Goal: Task Accomplishment & Management: Use online tool/utility

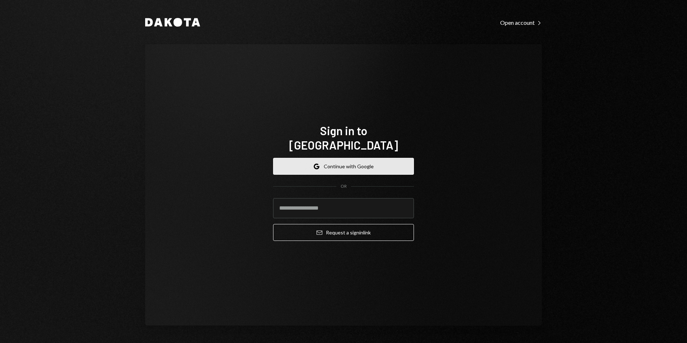
click at [337, 165] on button "Google Continue with Google" at bounding box center [343, 166] width 141 height 17
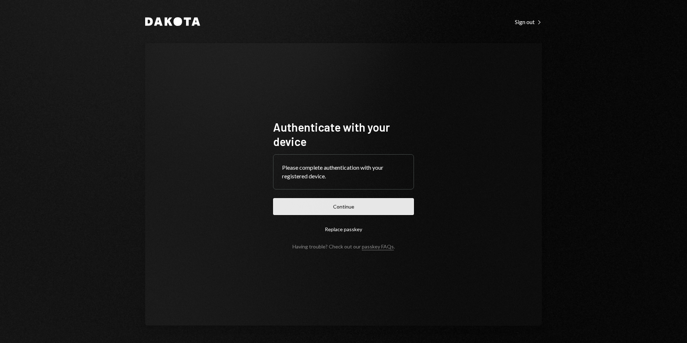
click at [371, 206] on button "Continue" at bounding box center [343, 206] width 141 height 17
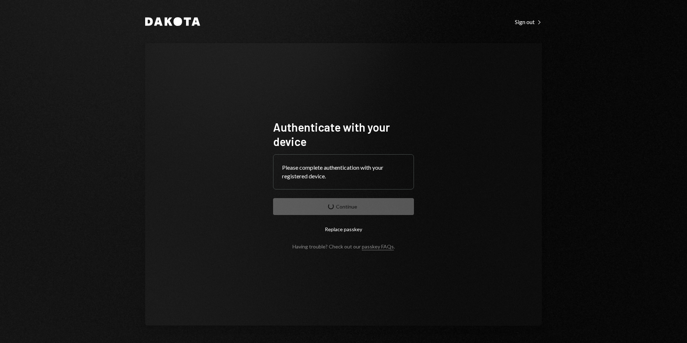
click at [362, 203] on form "Authenticate with your device Please complete authentication with your register…" at bounding box center [343, 185] width 141 height 130
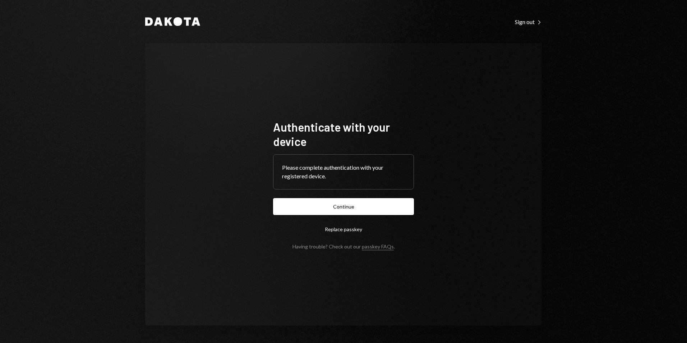
drag, startPoint x: 0, startPoint y: 0, endPoint x: 347, endPoint y: 208, distance: 405.0
click at [347, 209] on button "Continue" at bounding box center [343, 206] width 141 height 17
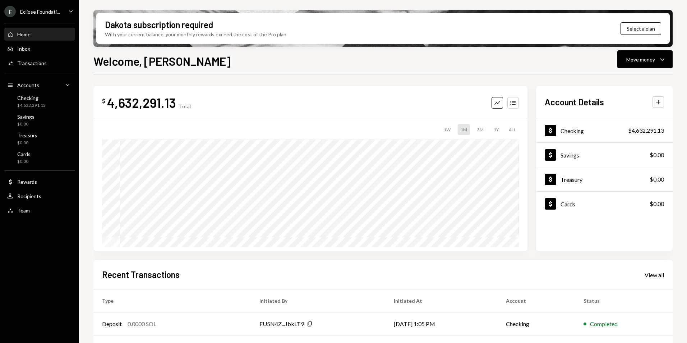
click at [42, 10] on div "Eclipse Foundati..." at bounding box center [40, 12] width 40 height 6
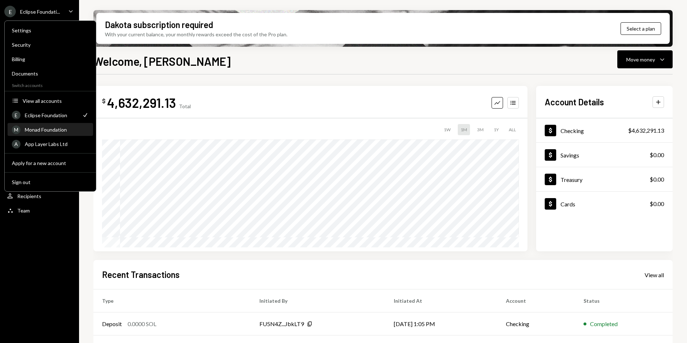
click at [64, 134] on div "M Monad Foundation" at bounding box center [50, 130] width 77 height 12
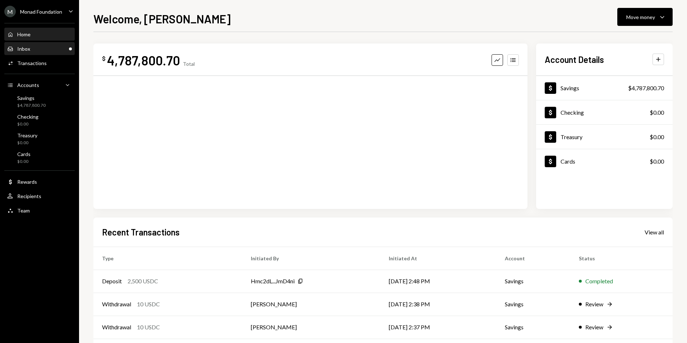
click at [26, 51] on div "Inbox" at bounding box center [23, 49] width 13 height 6
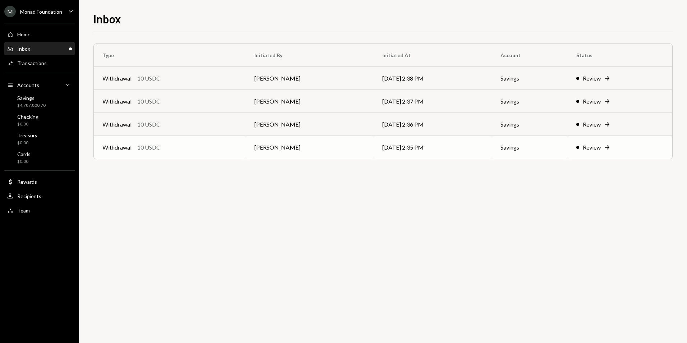
click at [208, 157] on td "Withdrawal 10 USDC" at bounding box center [170, 147] width 152 height 23
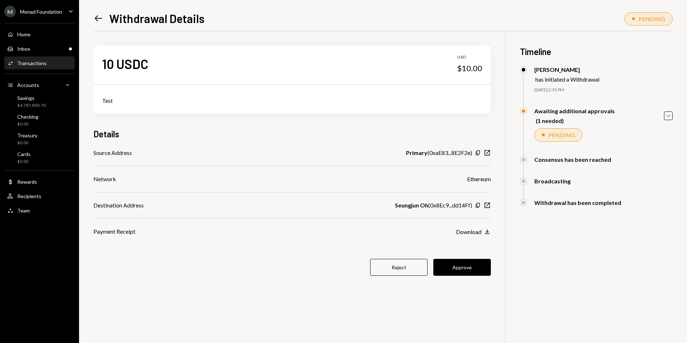
click at [95, 17] on icon "Left Arrow" at bounding box center [98, 18] width 10 height 10
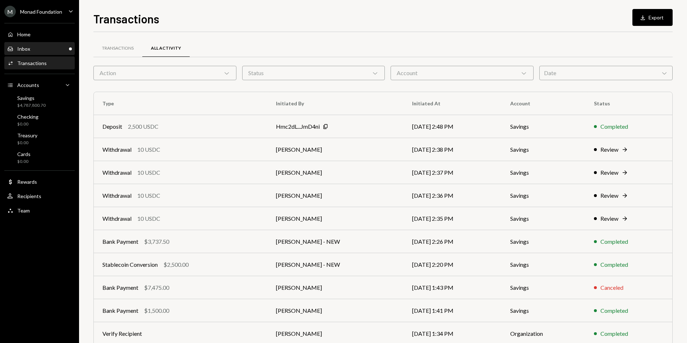
click at [49, 50] on div "Inbox Inbox" at bounding box center [39, 49] width 65 height 6
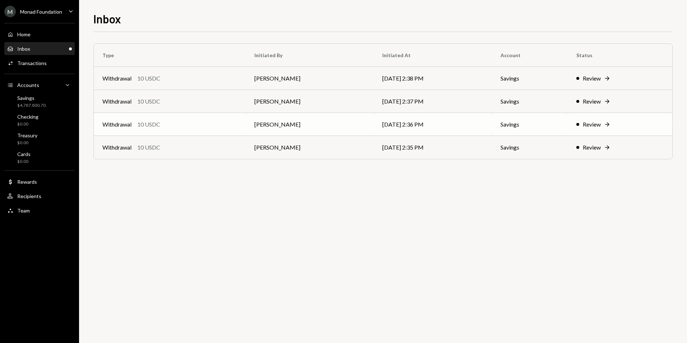
click at [168, 121] on div "Withdrawal 10 USDC" at bounding box center [169, 124] width 135 height 9
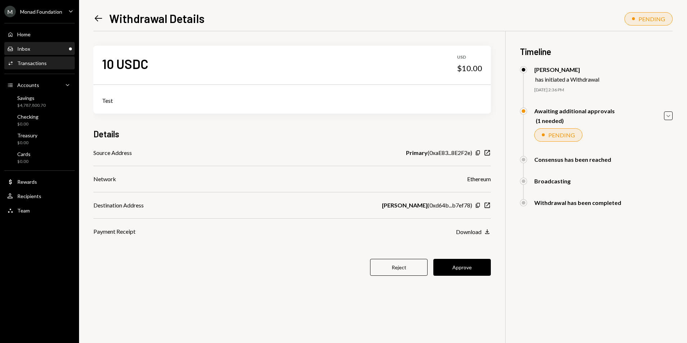
click at [52, 48] on div "Inbox Inbox" at bounding box center [39, 49] width 65 height 6
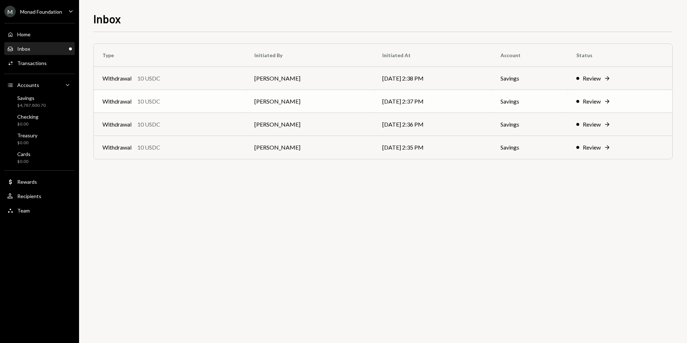
click at [151, 108] on td "Withdrawal 10 USDC" at bounding box center [170, 101] width 152 height 23
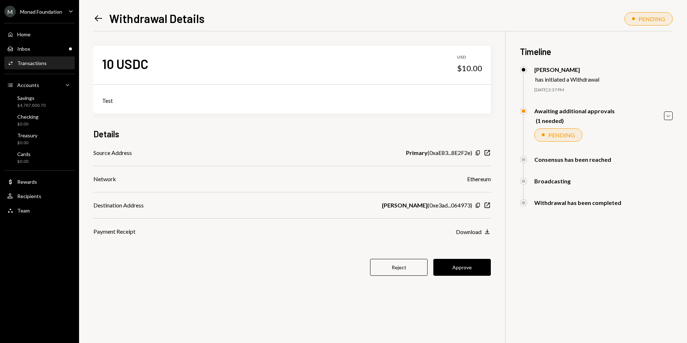
click at [96, 19] on icon at bounding box center [99, 18] width 8 height 6
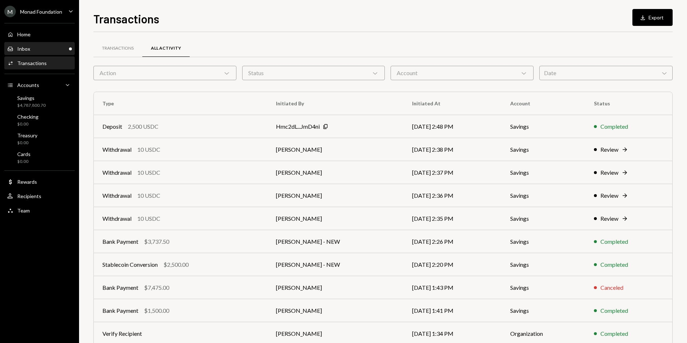
click at [63, 48] on div "Inbox Inbox" at bounding box center [39, 49] width 65 height 6
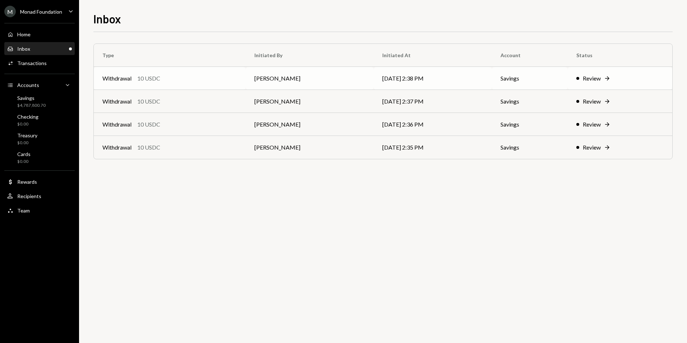
click at [149, 79] on div "10 USDC" at bounding box center [148, 78] width 23 height 9
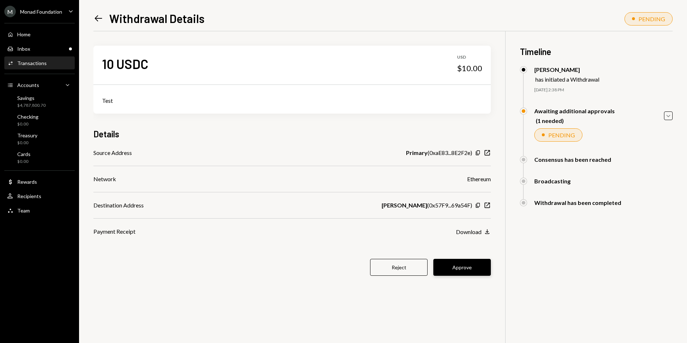
click at [467, 266] on button "Approve" at bounding box center [463, 267] width 58 height 17
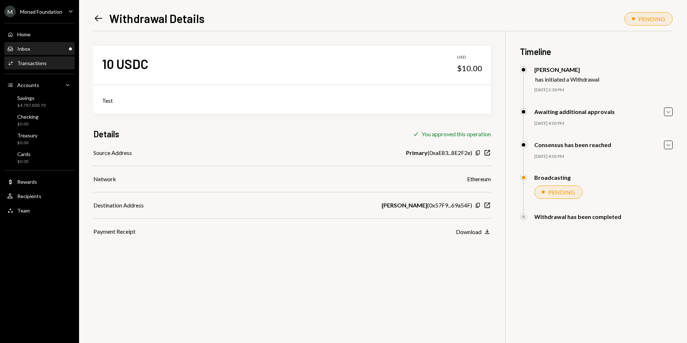
click at [58, 47] on div "Inbox Inbox" at bounding box center [39, 49] width 65 height 6
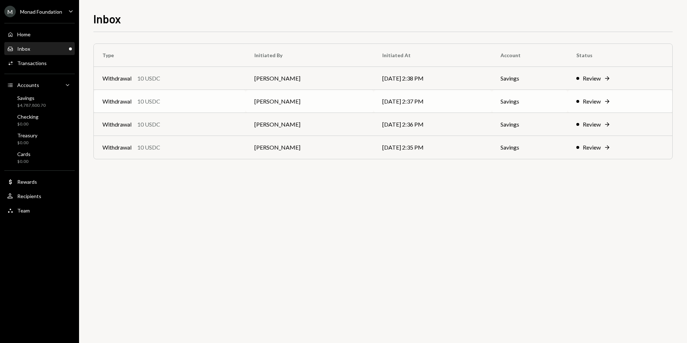
click at [170, 97] on td "Withdrawal 10 USDC" at bounding box center [170, 101] width 152 height 23
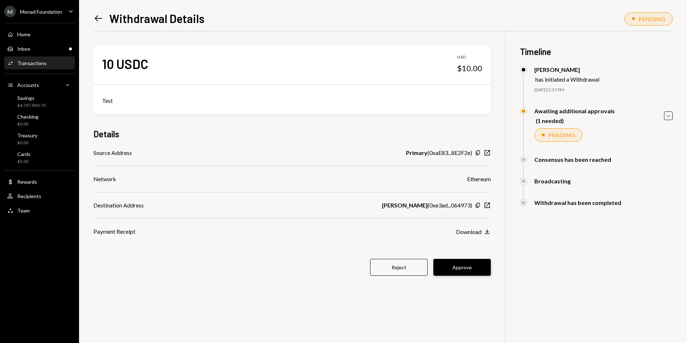
click at [477, 264] on button "Approve" at bounding box center [463, 267] width 58 height 17
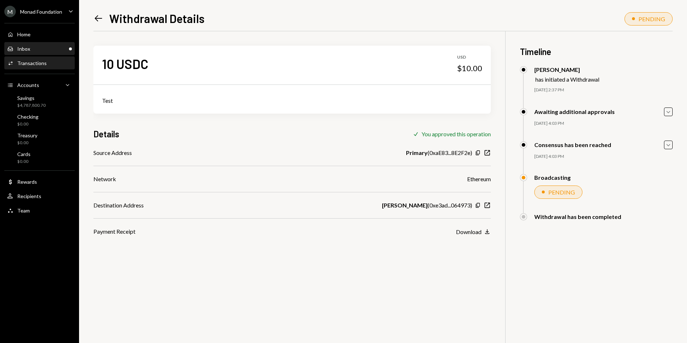
click at [56, 47] on div "Inbox Inbox" at bounding box center [39, 49] width 65 height 6
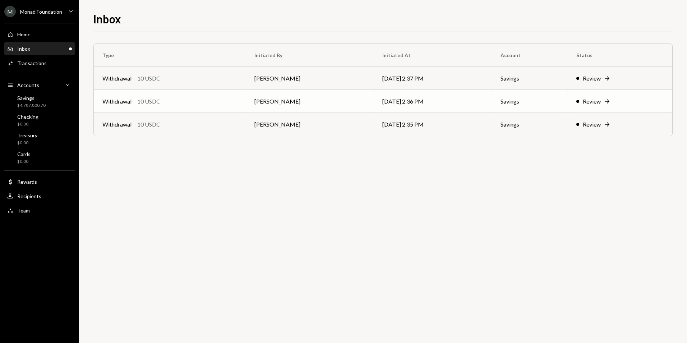
click at [220, 97] on div "Withdrawal 10 USDC" at bounding box center [169, 101] width 135 height 9
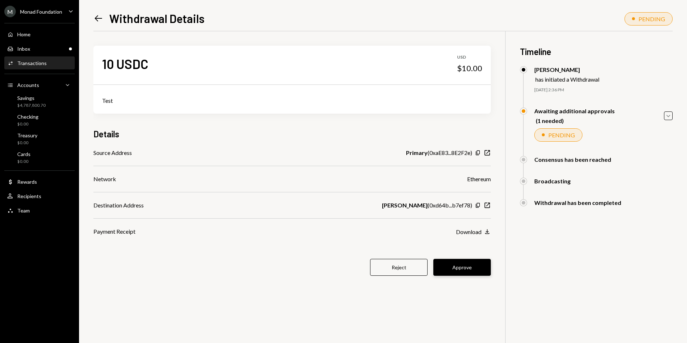
click at [460, 265] on button "Approve" at bounding box center [463, 267] width 58 height 17
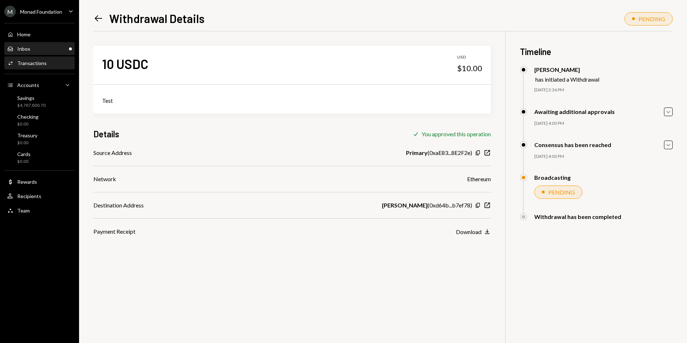
click at [62, 46] on div "Inbox Inbox" at bounding box center [39, 49] width 65 height 6
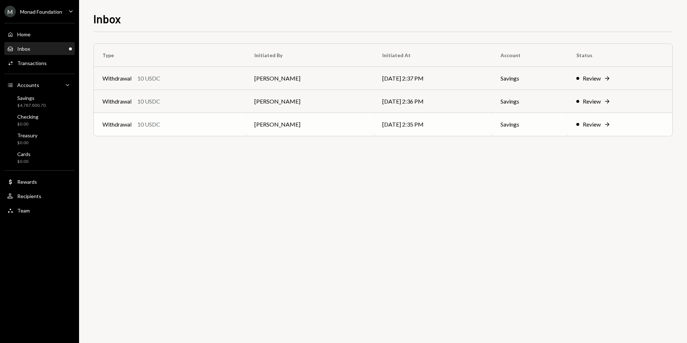
click at [353, 122] on td "[PERSON_NAME]" at bounding box center [310, 124] width 128 height 23
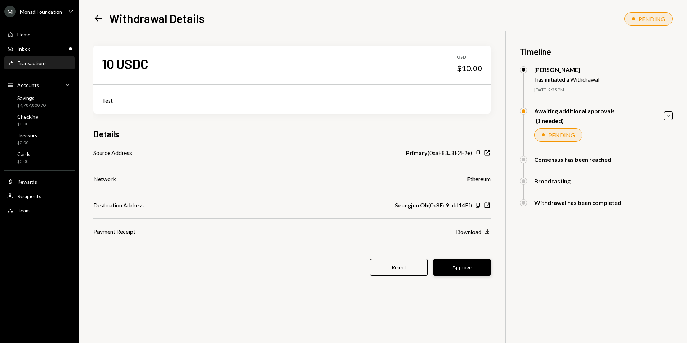
click at [479, 264] on button "Approve" at bounding box center [463, 267] width 58 height 17
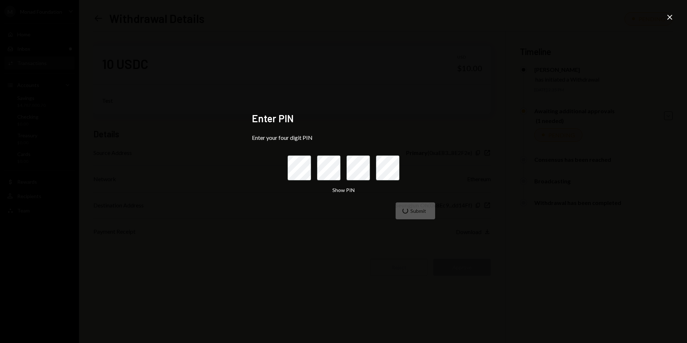
drag, startPoint x: 400, startPoint y: 167, endPoint x: 433, endPoint y: 166, distance: 32.4
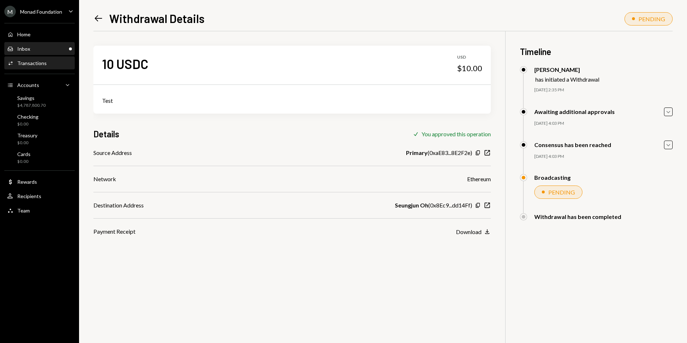
click at [69, 47] on div "Inbox Inbox" at bounding box center [39, 49] width 65 height 6
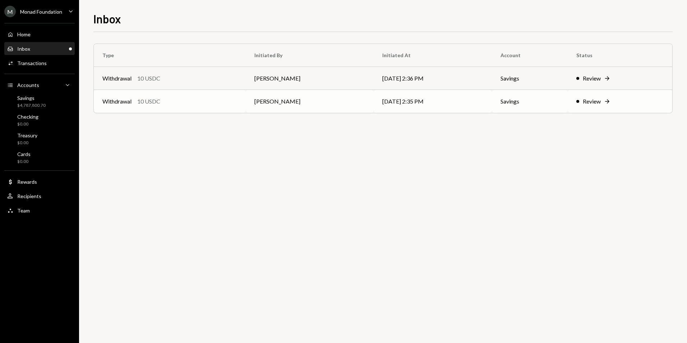
click at [164, 104] on div "Withdrawal 10 USDC" at bounding box center [169, 101] width 135 height 9
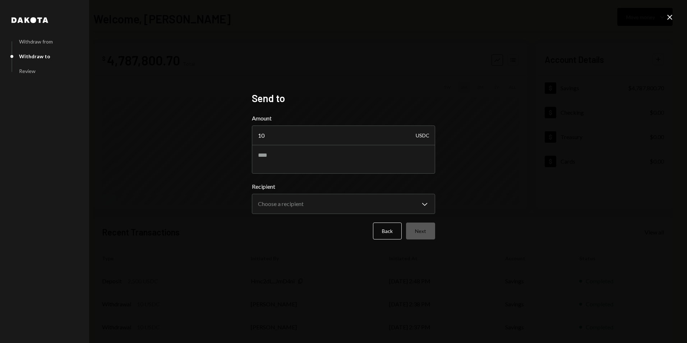
type input "10"
type textarea "****"
click at [327, 199] on body "**********" at bounding box center [343, 171] width 687 height 343
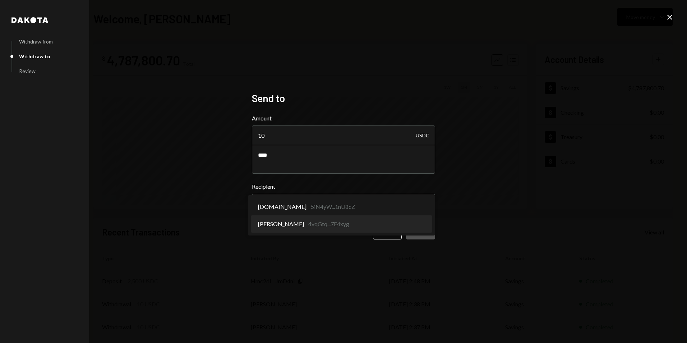
select select "**********"
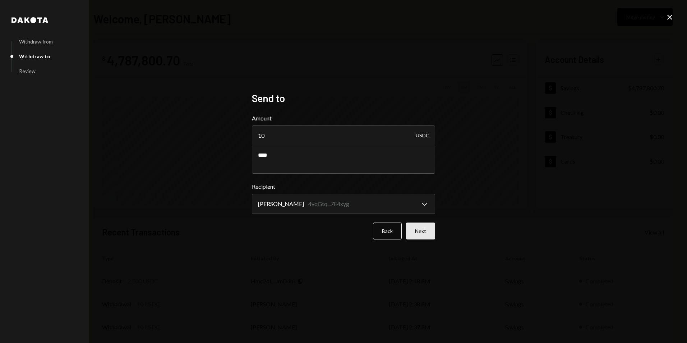
click at [428, 233] on button "Next" at bounding box center [420, 231] width 29 height 17
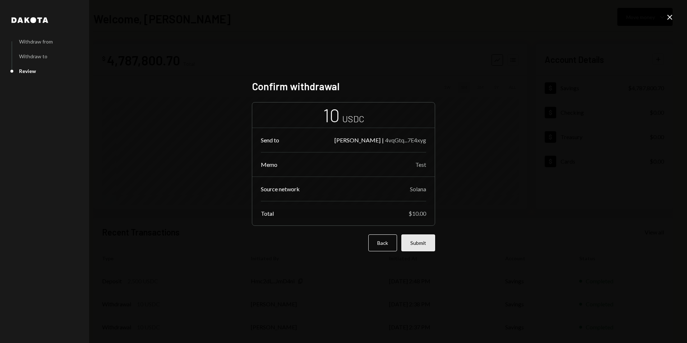
click at [423, 248] on button "Submit" at bounding box center [419, 242] width 34 height 17
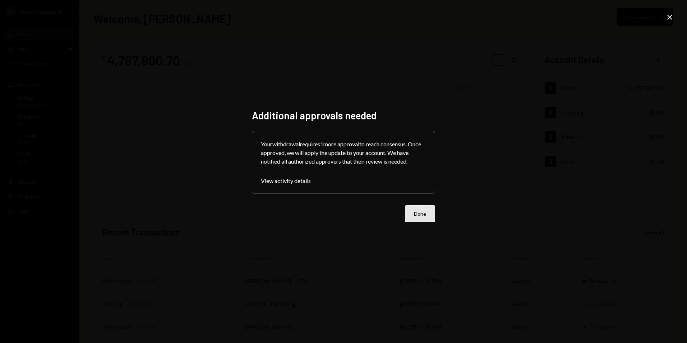
click at [426, 211] on button "Done" at bounding box center [420, 213] width 30 height 17
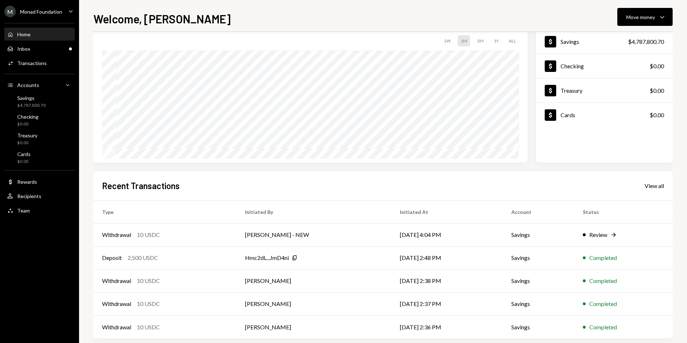
scroll to position [56, 0]
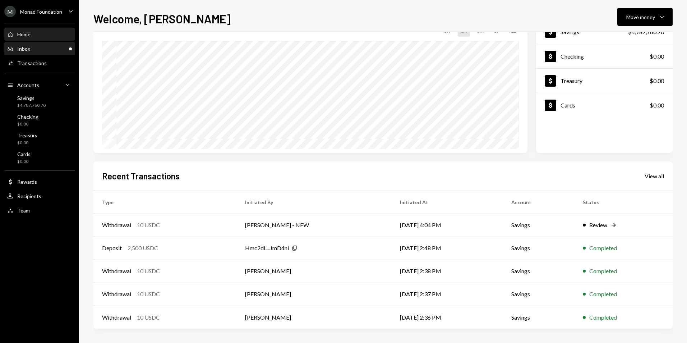
click at [61, 49] on div "Inbox Inbox" at bounding box center [39, 49] width 65 height 6
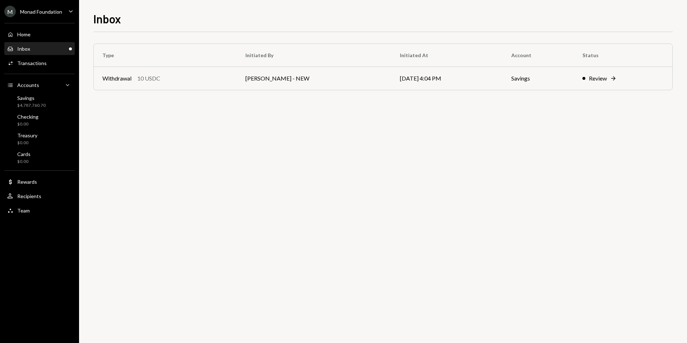
click at [67, 10] on div "M Monad Foundation Caret Down" at bounding box center [39, 12] width 79 height 12
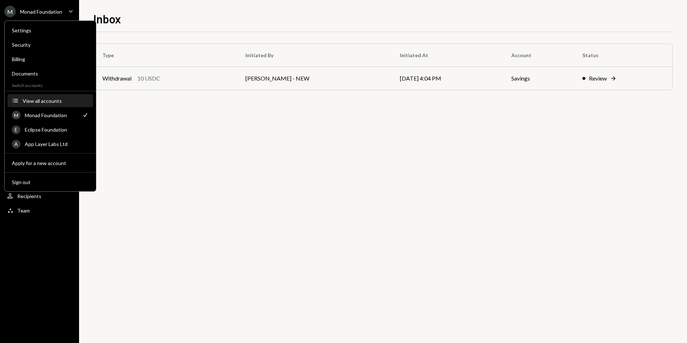
click at [44, 100] on div "View all accounts" at bounding box center [56, 101] width 66 height 6
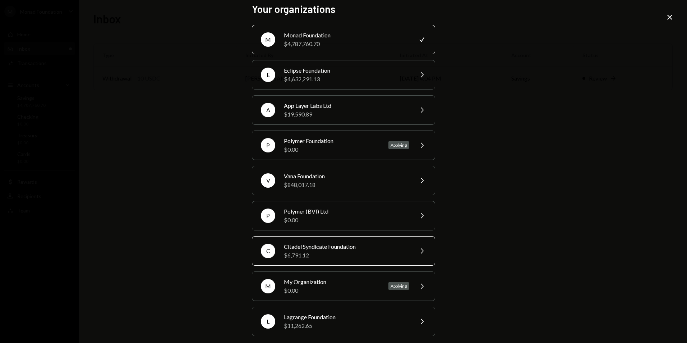
scroll to position [10, 0]
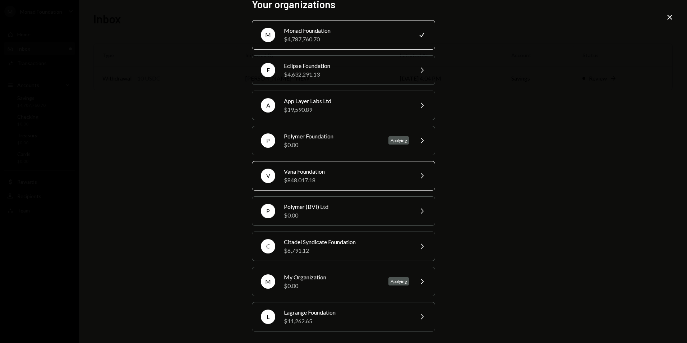
click at [321, 177] on div "$848,017.18" at bounding box center [346, 180] width 125 height 9
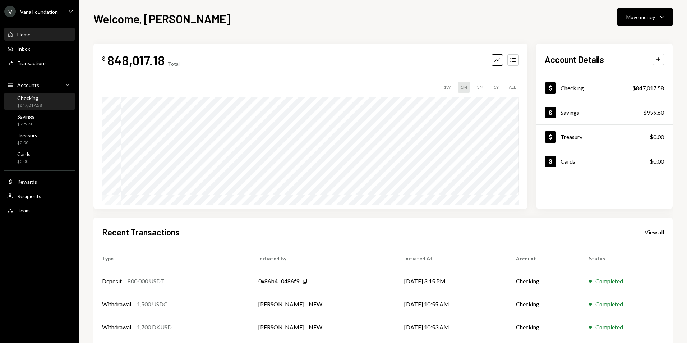
click at [38, 104] on div "$847,017.58" at bounding box center [29, 105] width 25 height 6
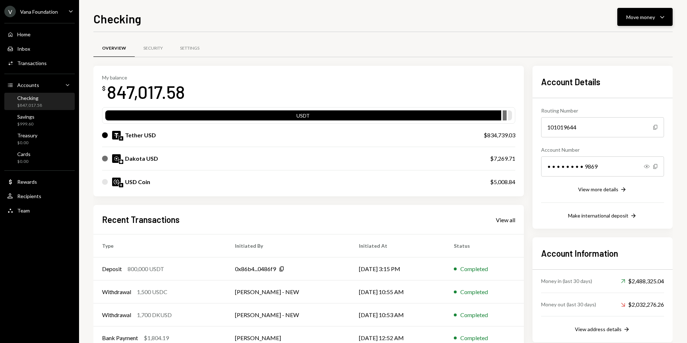
click at [633, 16] on div "Move money" at bounding box center [641, 17] width 29 height 8
click at [631, 91] on div "Swap stablecoins" at bounding box center [639, 94] width 52 height 8
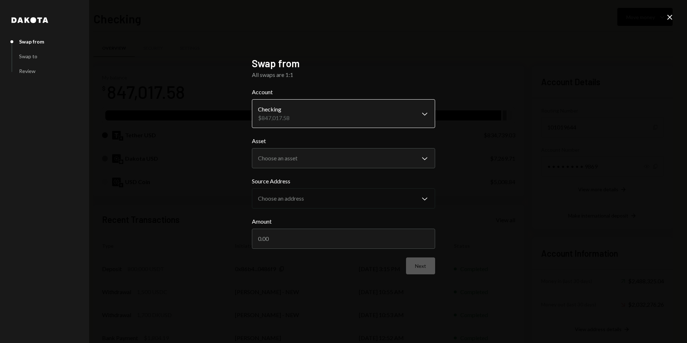
click at [301, 113] on body "V Vana Foundation Caret Down Home Home Inbox Inbox Activities Transactions Acco…" at bounding box center [343, 171] width 687 height 343
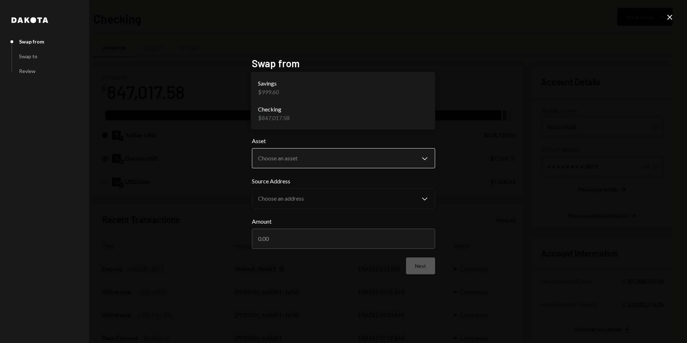
click at [297, 150] on body "V Vana Foundation Caret Down Home Home Inbox Inbox Activities Transactions Acco…" at bounding box center [343, 171] width 687 height 343
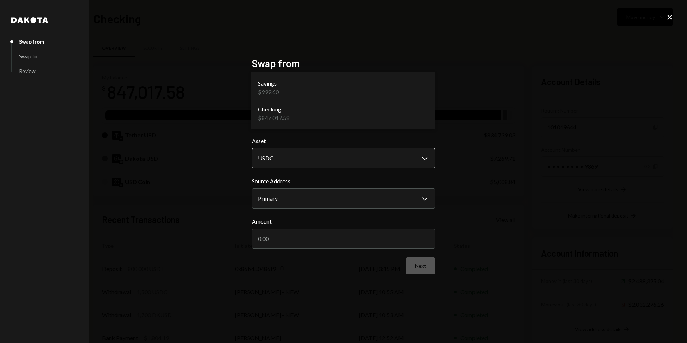
click at [280, 163] on body "V Vana Foundation Caret Down Home Home Inbox Inbox Activities Transactions Acco…" at bounding box center [343, 171] width 687 height 343
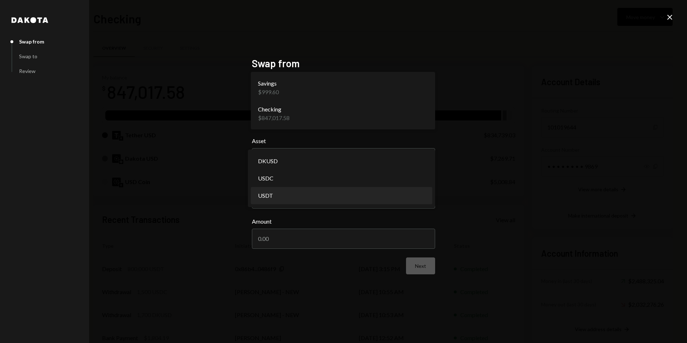
select select "****"
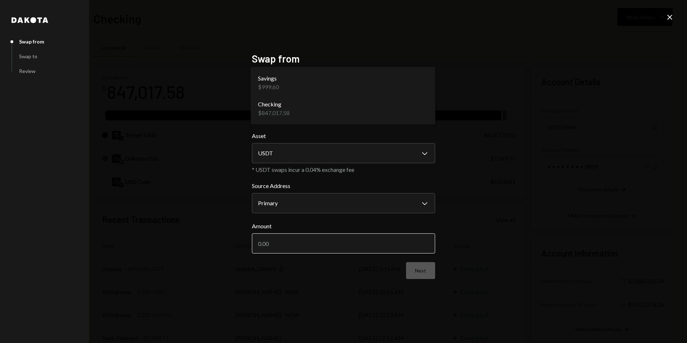
click at [290, 243] on input "Amount" at bounding box center [343, 243] width 183 height 20
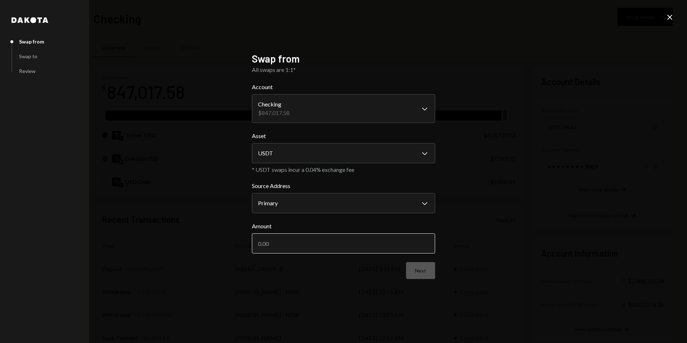
click at [290, 242] on input "Amount" at bounding box center [343, 243] width 183 height 20
type input "800000"
click at [513, 202] on div "**********" at bounding box center [343, 171] width 687 height 343
click at [295, 208] on body "V Vana Foundation Caret Down Home Home Inbox Inbox Activities Transactions Acco…" at bounding box center [343, 171] width 687 height 343
click at [486, 194] on div "**********" at bounding box center [343, 171] width 687 height 343
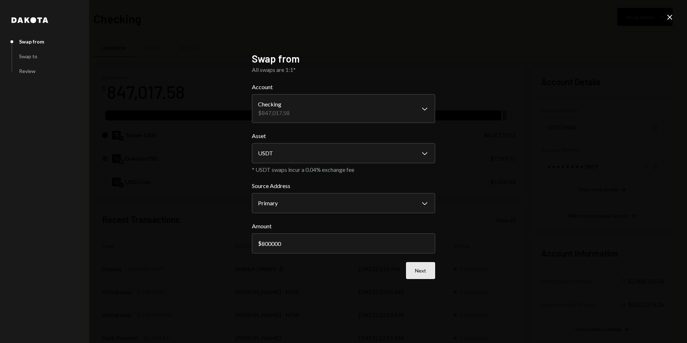
click at [416, 267] on button "Next" at bounding box center [420, 270] width 29 height 17
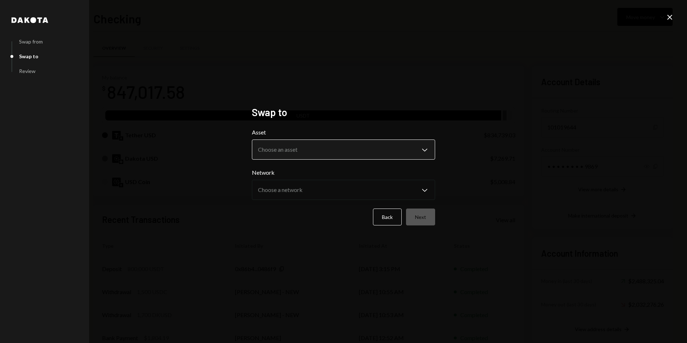
click at [331, 151] on body "V Vana Foundation Caret Down Home Home Inbox Inbox Activities Transactions Acco…" at bounding box center [343, 171] width 687 height 343
select select "****"
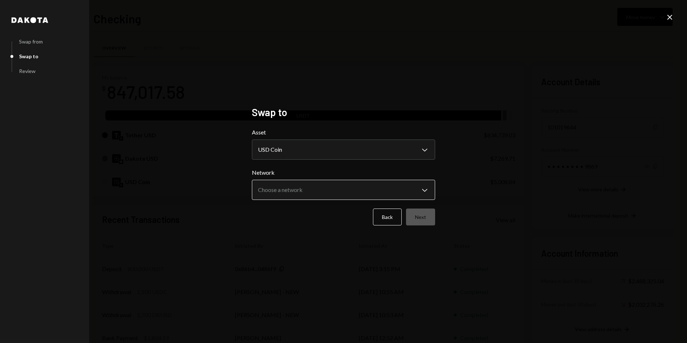
click at [283, 186] on body "V Vana Foundation Caret Down Home Home Inbox Inbox Activities Transactions Acco…" at bounding box center [343, 171] width 687 height 343
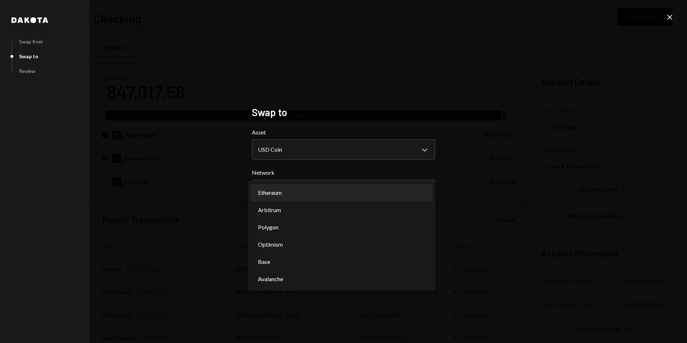
select select "**********"
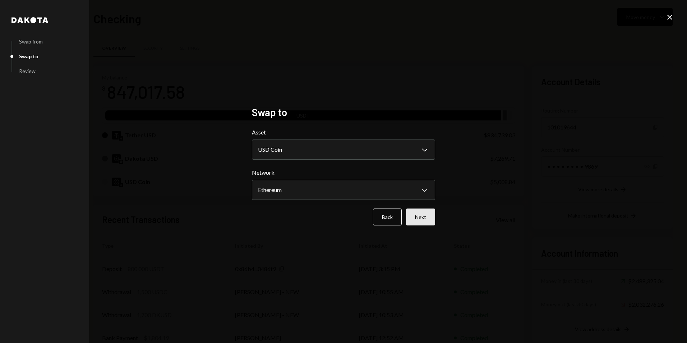
click at [420, 213] on button "Next" at bounding box center [420, 216] width 29 height 17
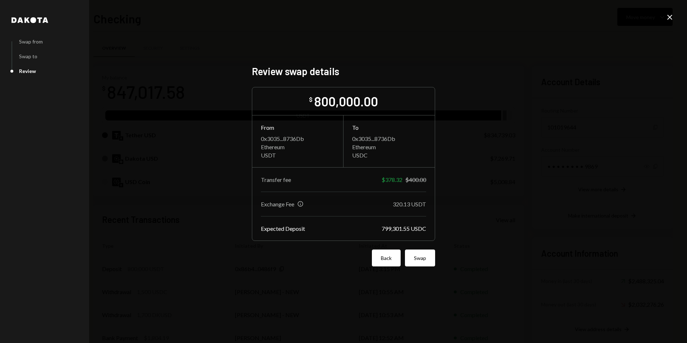
click at [390, 260] on button "Back" at bounding box center [386, 257] width 29 height 17
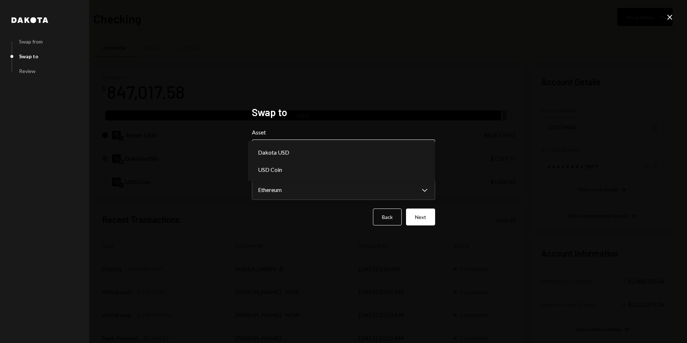
click at [303, 147] on body "V Vana Foundation Caret Down Home Home Inbox Inbox Activities Transactions Acco…" at bounding box center [343, 171] width 687 height 343
select select "*****"
click at [317, 191] on body "V Vana Foundation Caret Down Home Home Inbox Inbox Activities Transactions Acco…" at bounding box center [343, 171] width 687 height 343
click at [457, 156] on div "**********" at bounding box center [343, 171] width 687 height 343
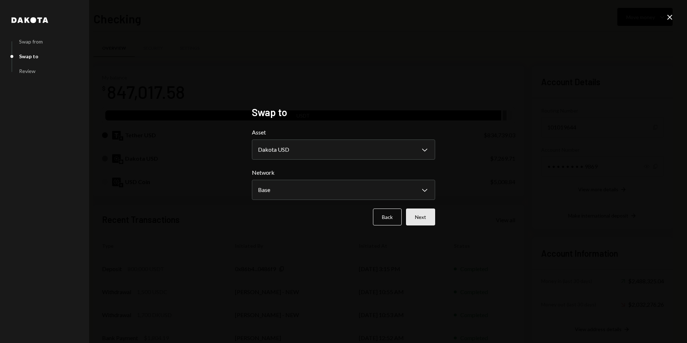
click at [423, 219] on button "Next" at bounding box center [420, 216] width 29 height 17
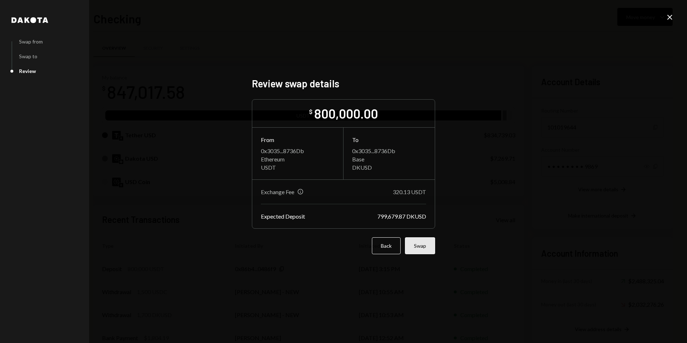
click at [424, 247] on button "Swap" at bounding box center [420, 245] width 30 height 17
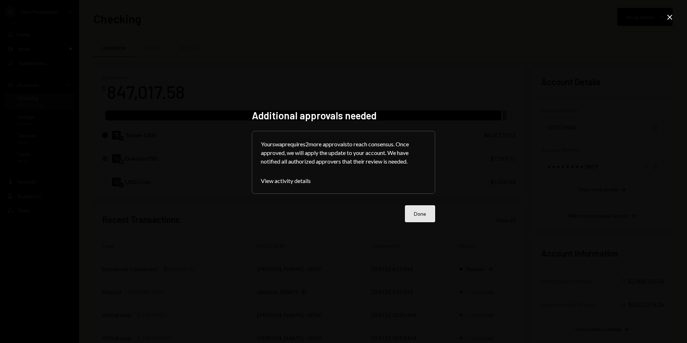
click at [428, 216] on button "Done" at bounding box center [420, 213] width 30 height 17
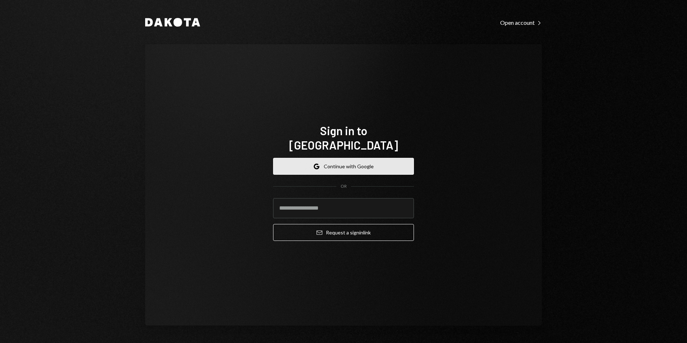
click at [333, 160] on button "Google Continue with Google" at bounding box center [343, 166] width 141 height 17
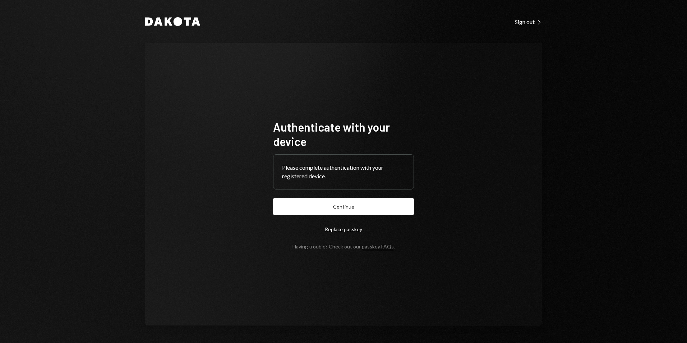
click at [354, 205] on button "Continue" at bounding box center [343, 206] width 141 height 17
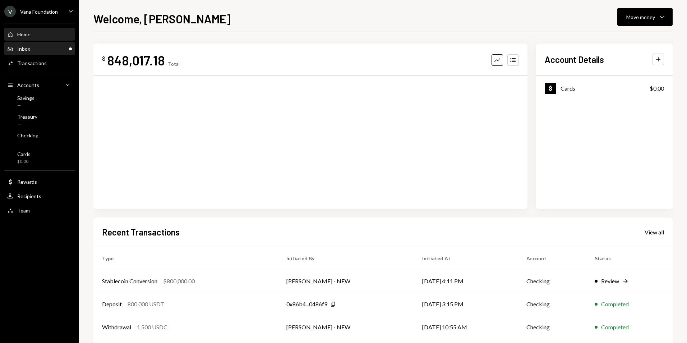
click at [31, 47] on div "Inbox Inbox" at bounding box center [39, 49] width 65 height 6
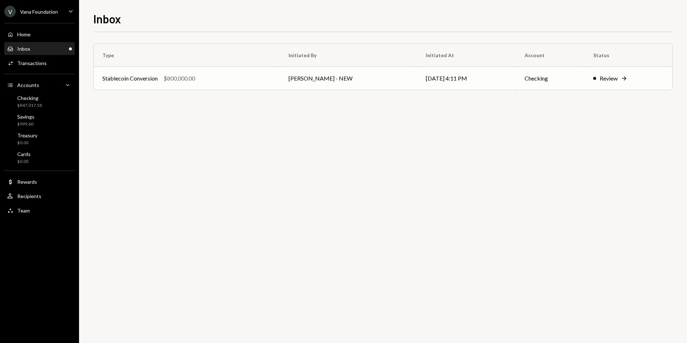
click at [340, 75] on td "[PERSON_NAME] - NEW" at bounding box center [348, 78] width 137 height 23
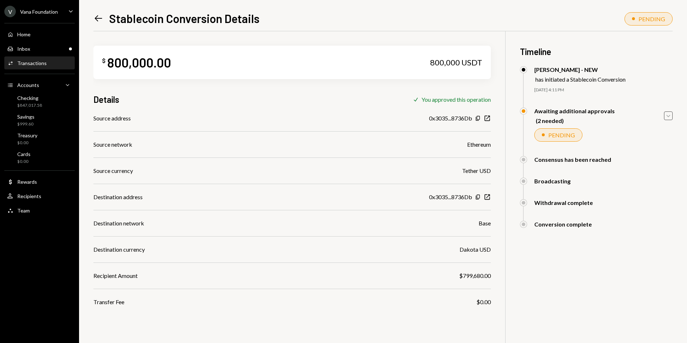
click at [670, 116] on icon "Caret Down" at bounding box center [669, 116] width 8 height 8
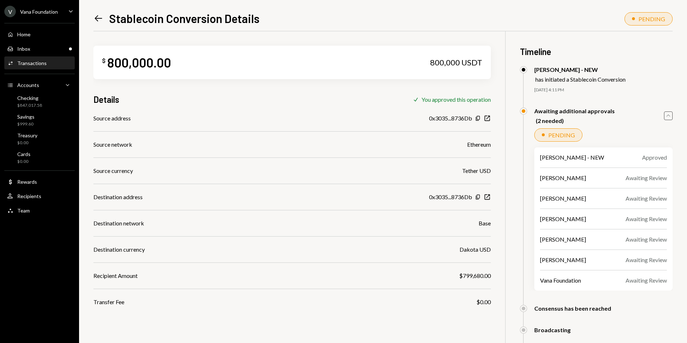
click at [670, 116] on icon "Caret Up" at bounding box center [669, 116] width 8 height 8
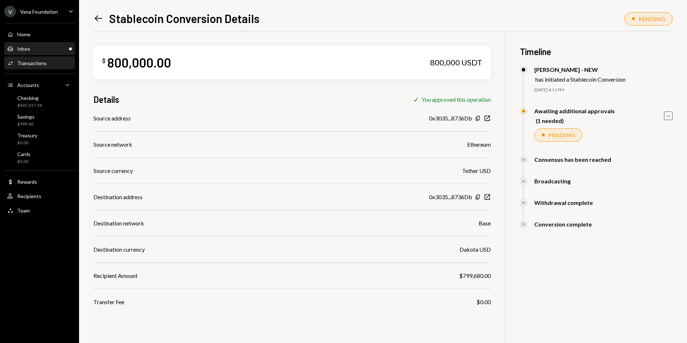
click at [36, 46] on div "Inbox Inbox" at bounding box center [39, 49] width 65 height 6
